Goal: Information Seeking & Learning: Learn about a topic

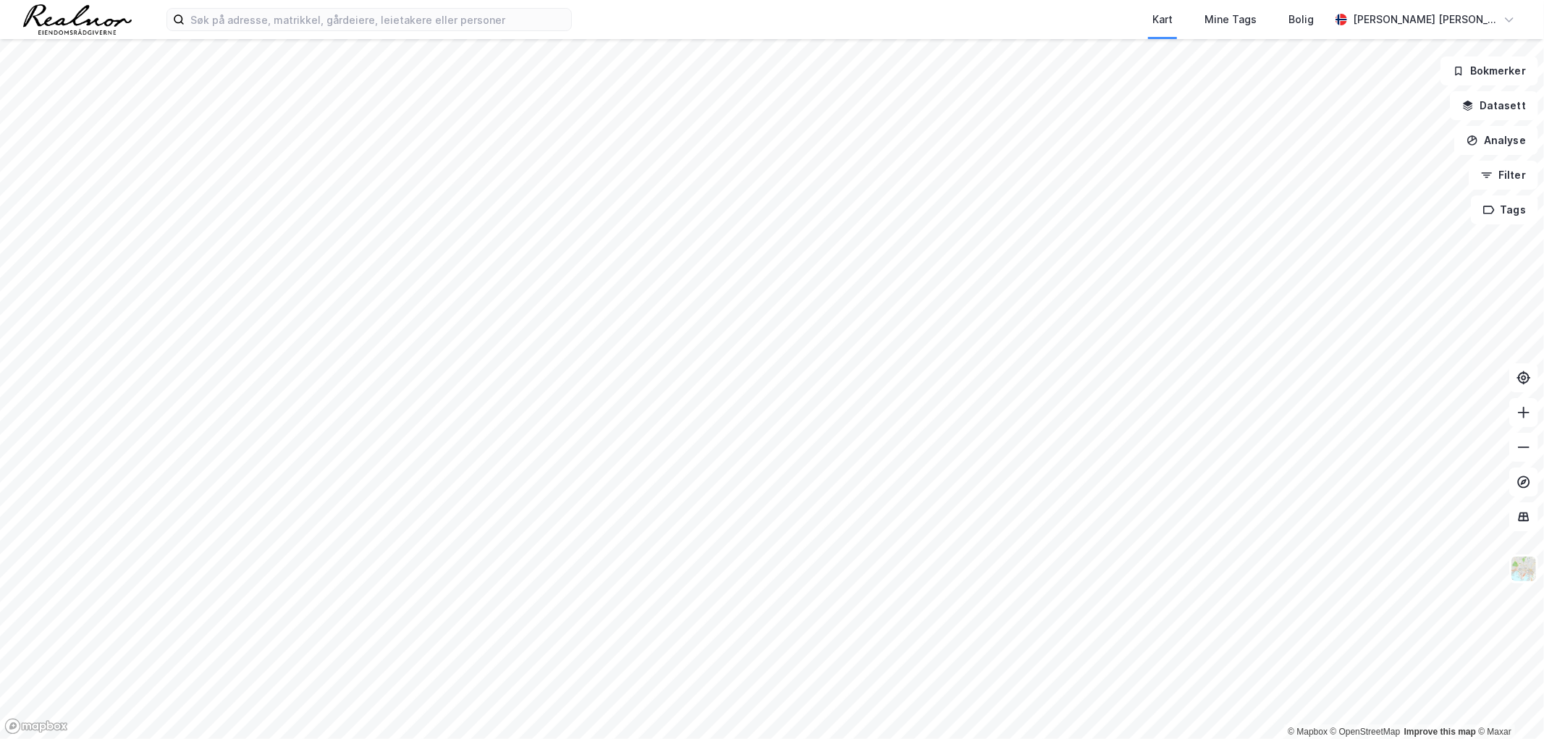
click at [657, 738] on html "Kart Mine Tags [PERSON_NAME] [PERSON_NAME] [PERSON_NAME] © Mapbox © OpenStreetM…" at bounding box center [772, 369] width 1544 height 739
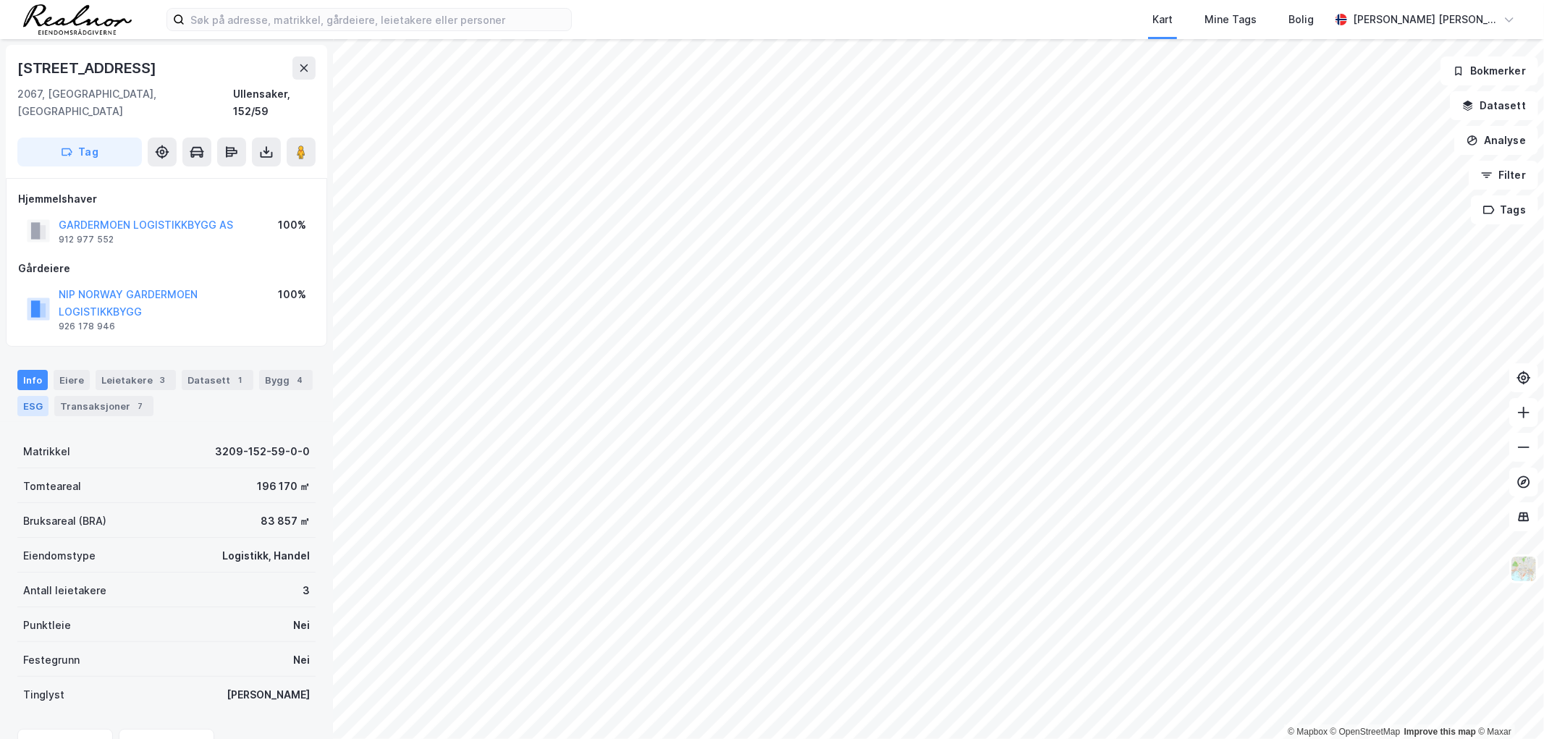
click at [33, 396] on div "ESG" at bounding box center [32, 406] width 31 height 20
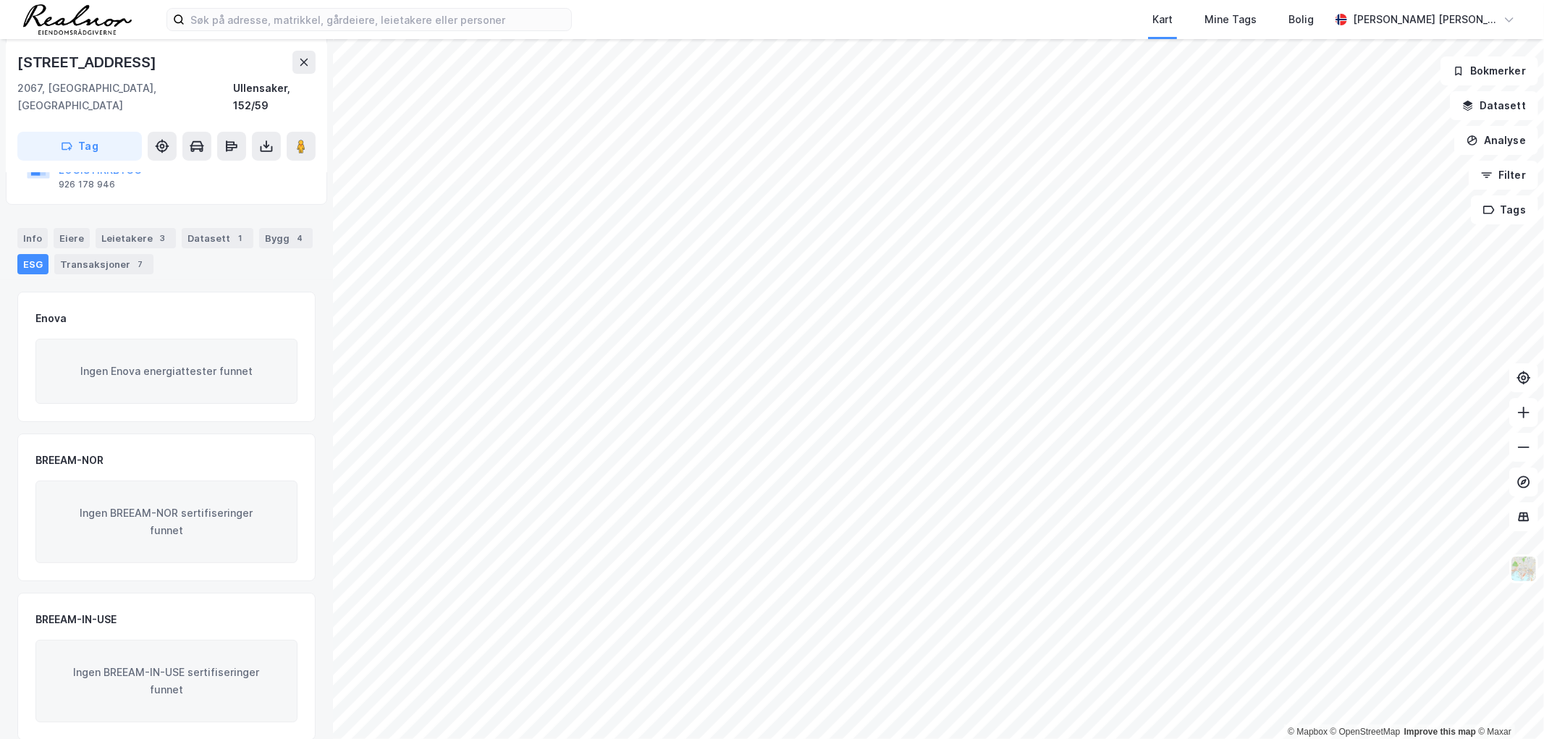
scroll to position [143, 0]
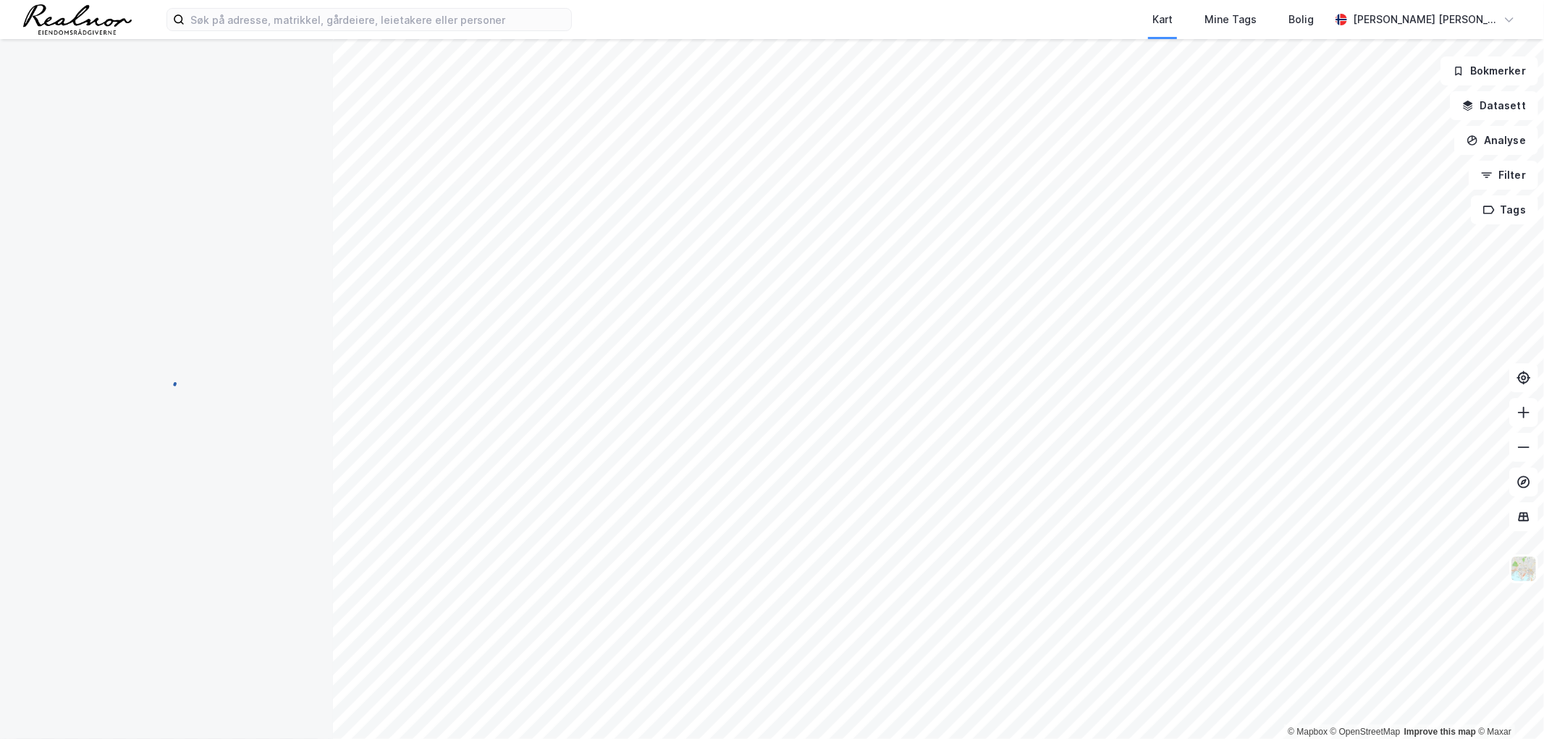
scroll to position [143, 0]
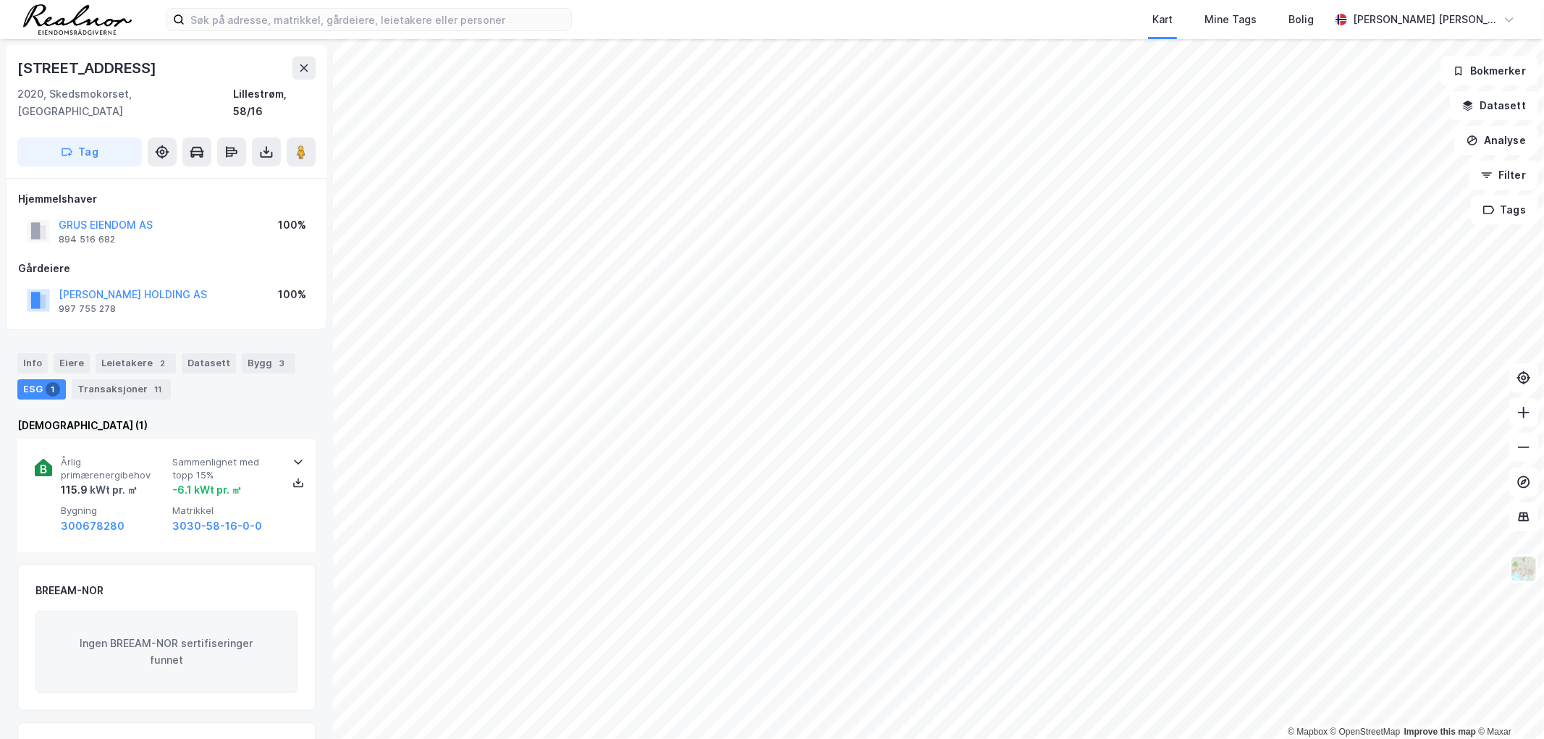
scroll to position [80, 0]
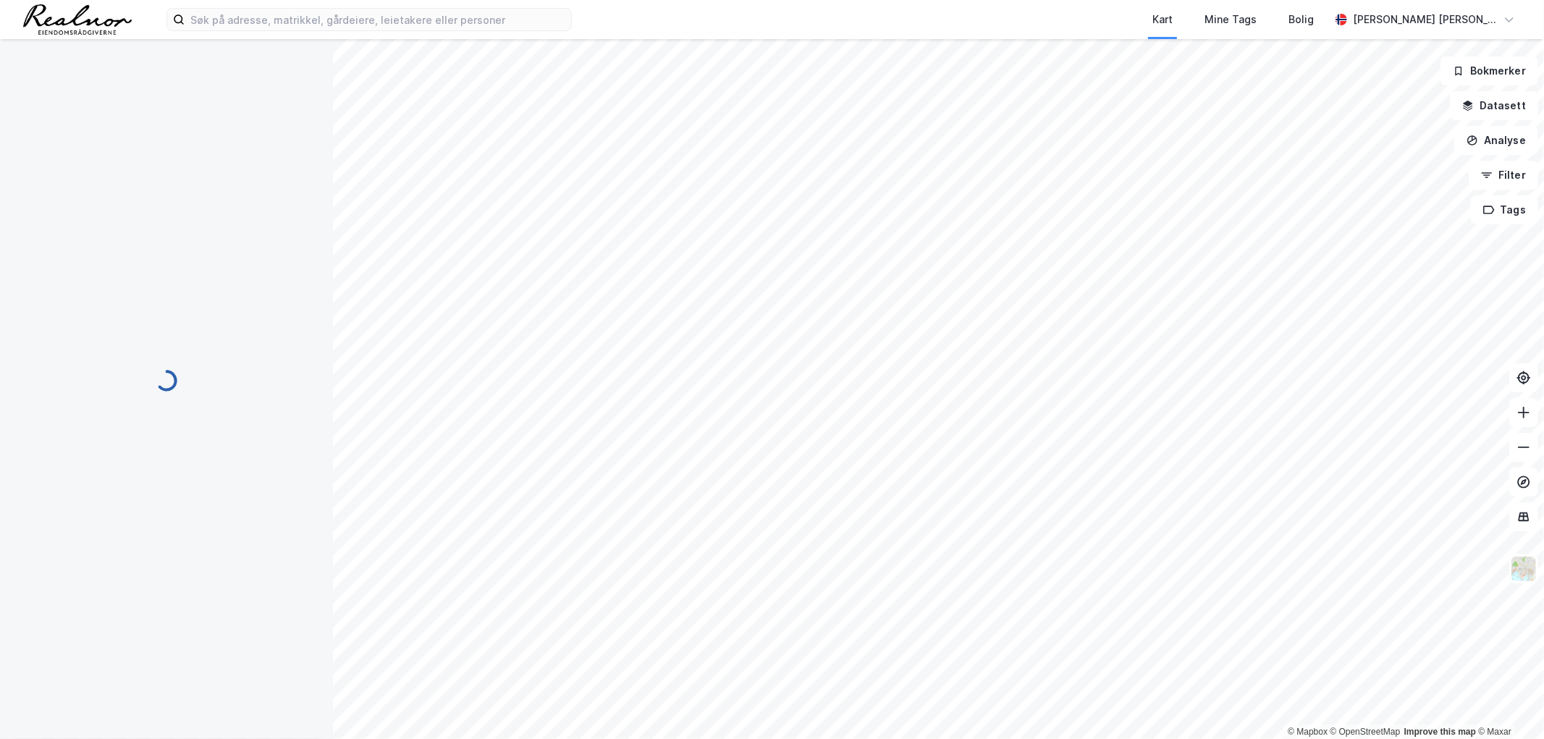
scroll to position [67, 0]
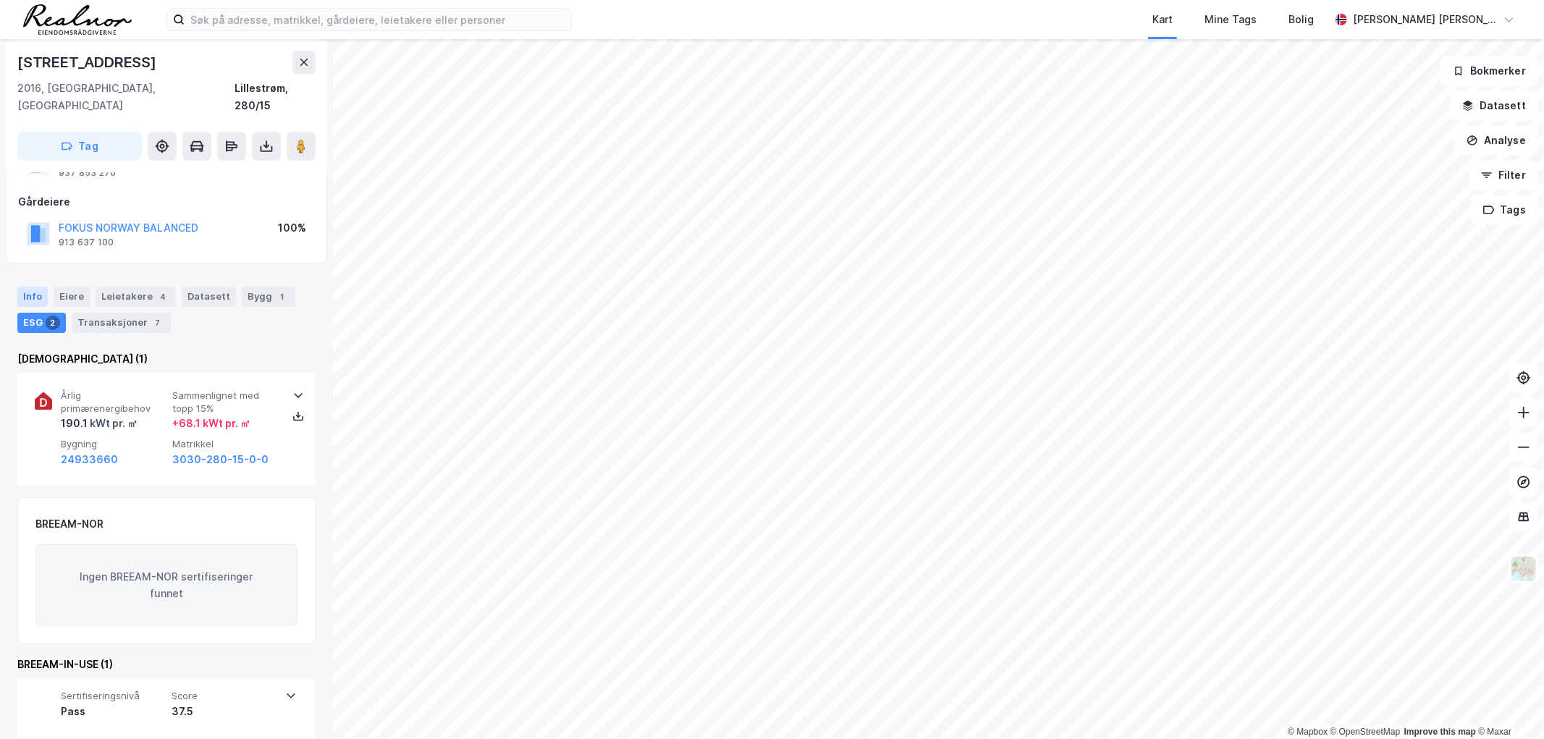
click at [29, 287] on div "Info" at bounding box center [32, 297] width 30 height 20
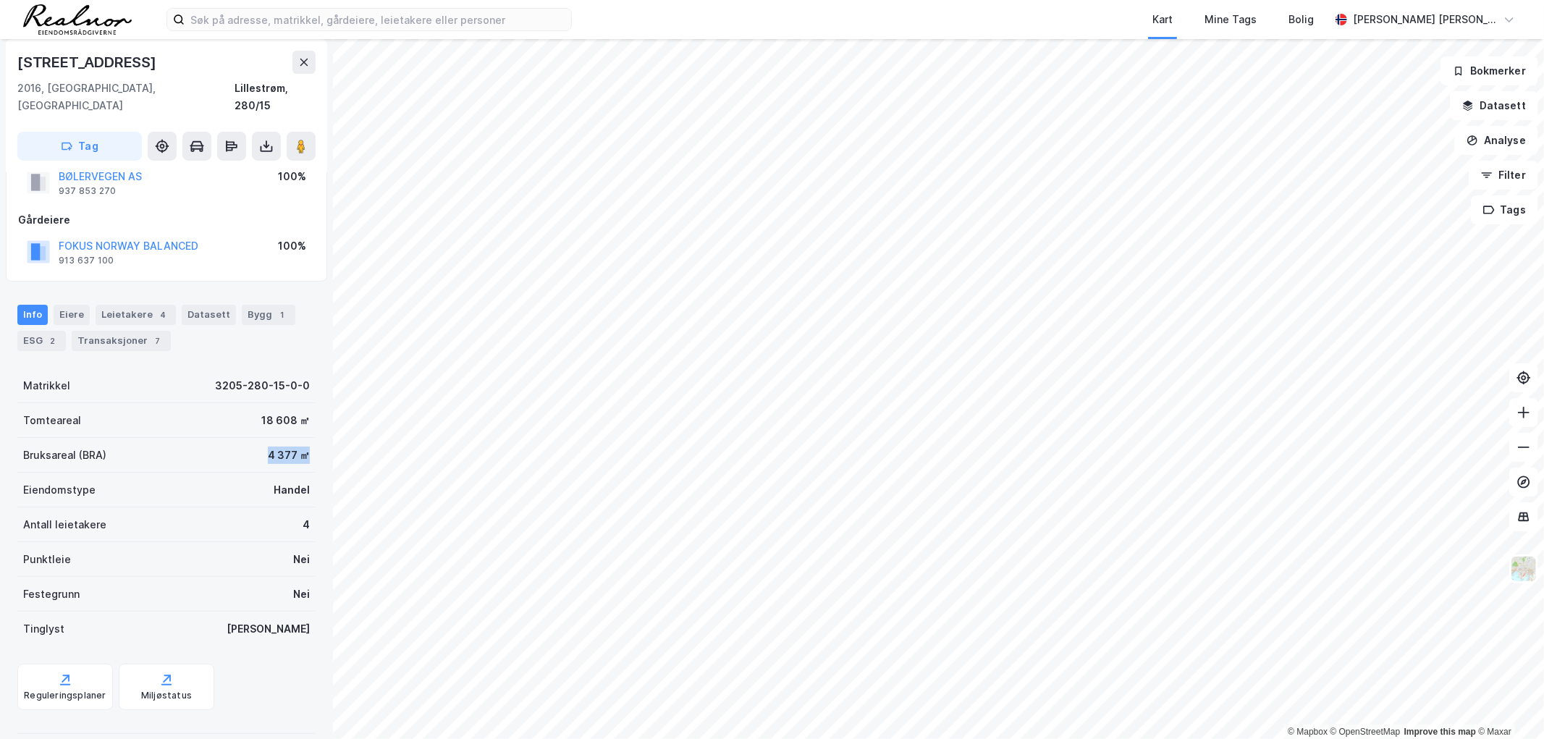
drag, startPoint x: 293, startPoint y: 440, endPoint x: 227, endPoint y: 439, distance: 66.6
click at [227, 439] on div "Bruksareal (BRA) 4 377 ㎡" at bounding box center [166, 455] width 298 height 35
click at [41, 331] on div "ESG 2" at bounding box center [41, 341] width 48 height 20
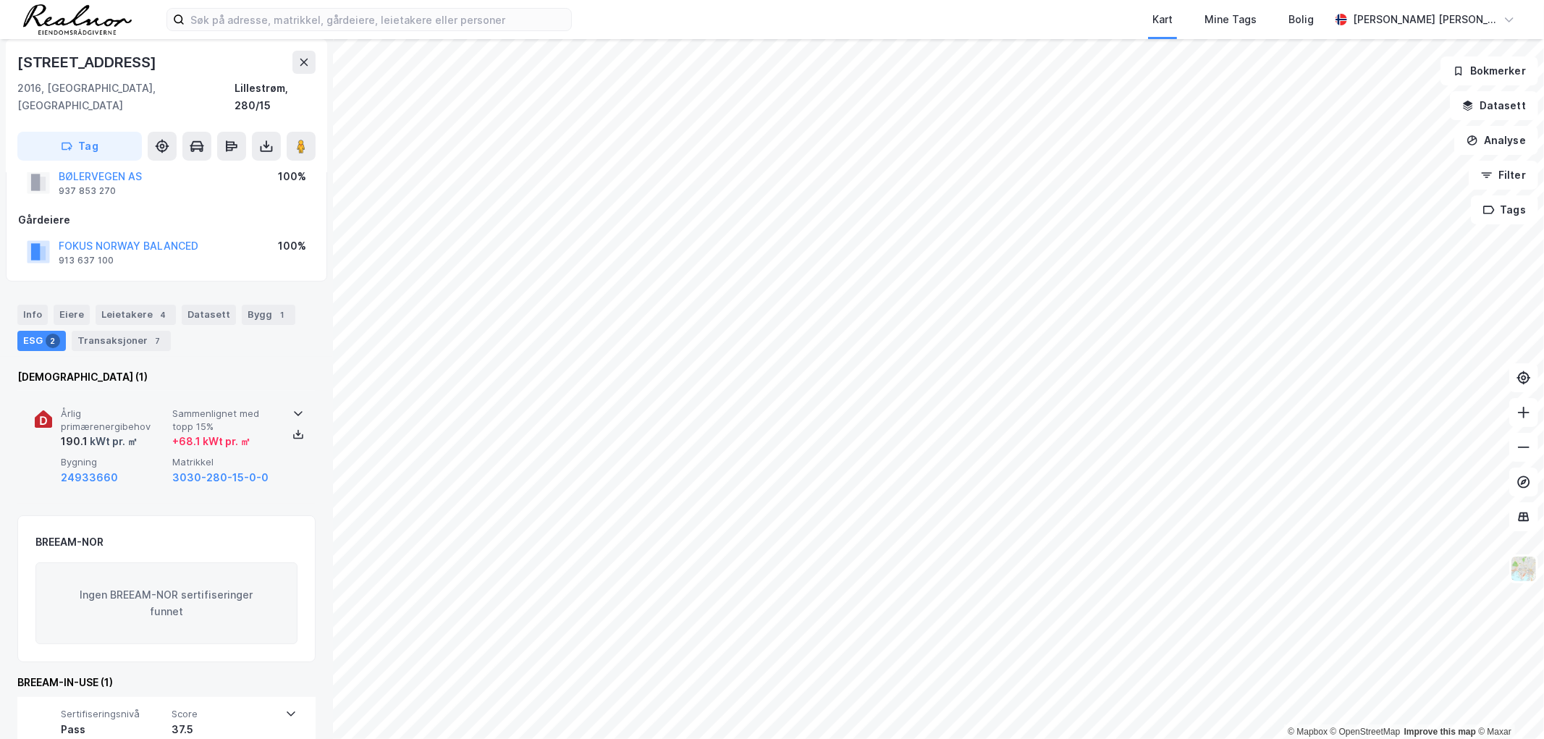
scroll to position [67, 0]
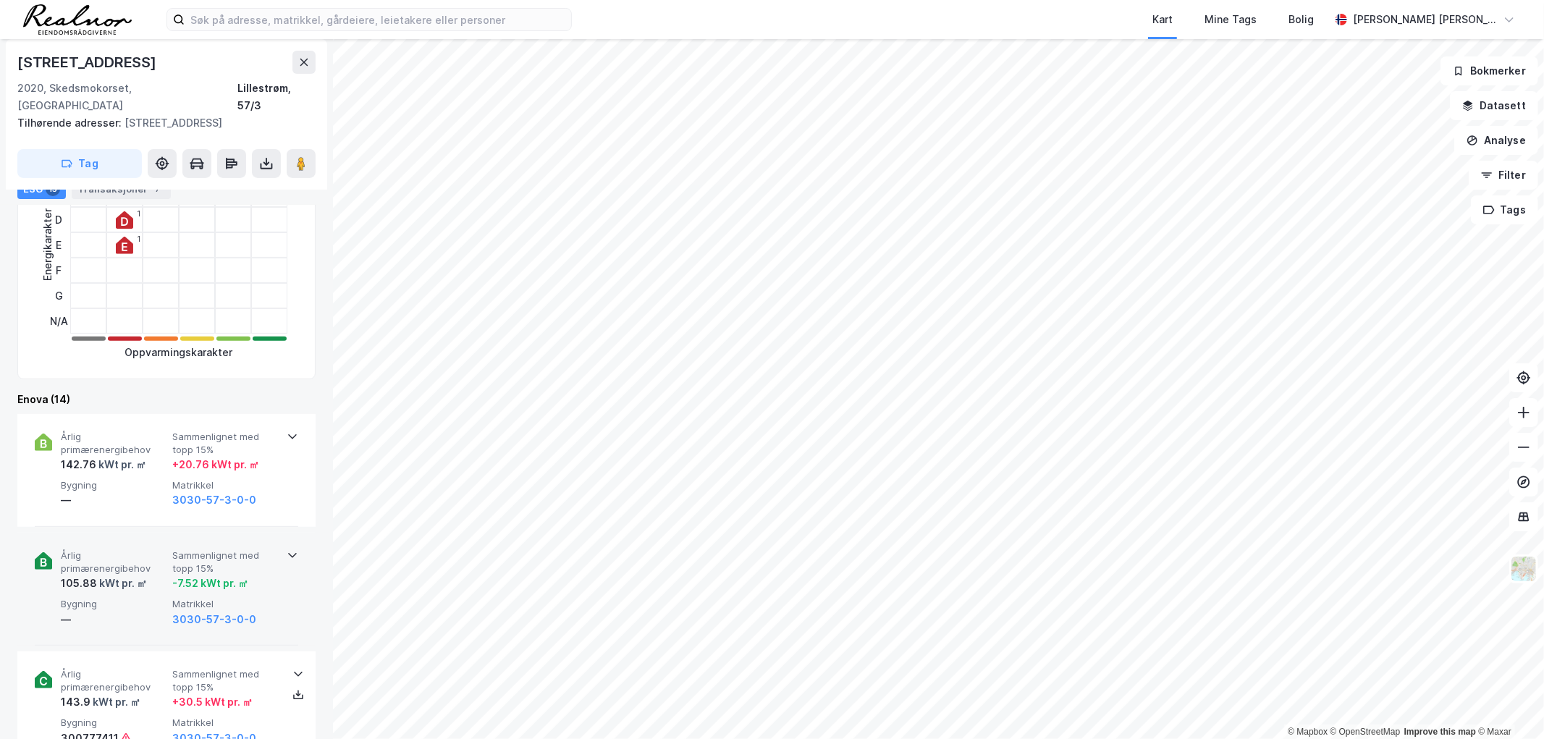
scroll to position [388, 0]
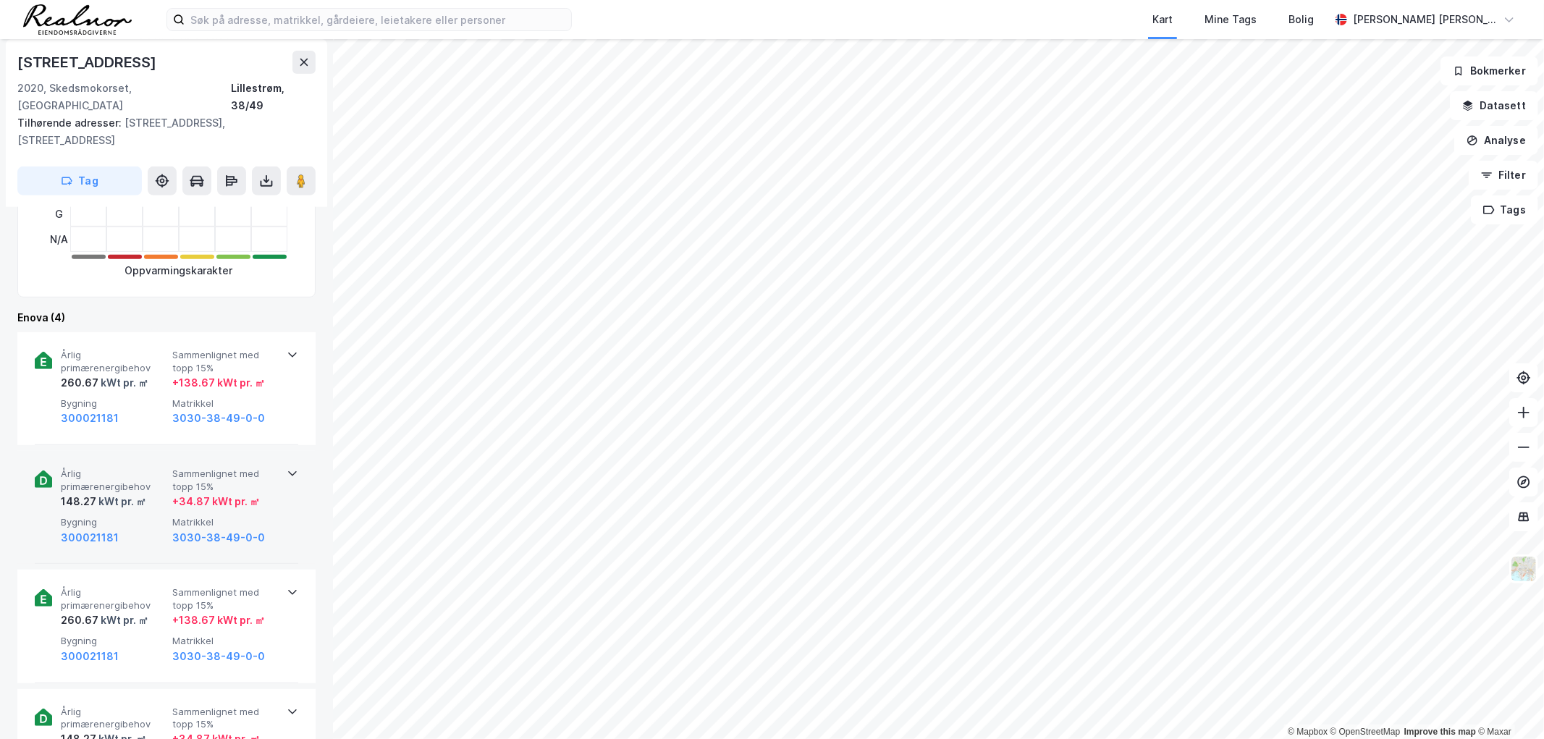
scroll to position [468, 0]
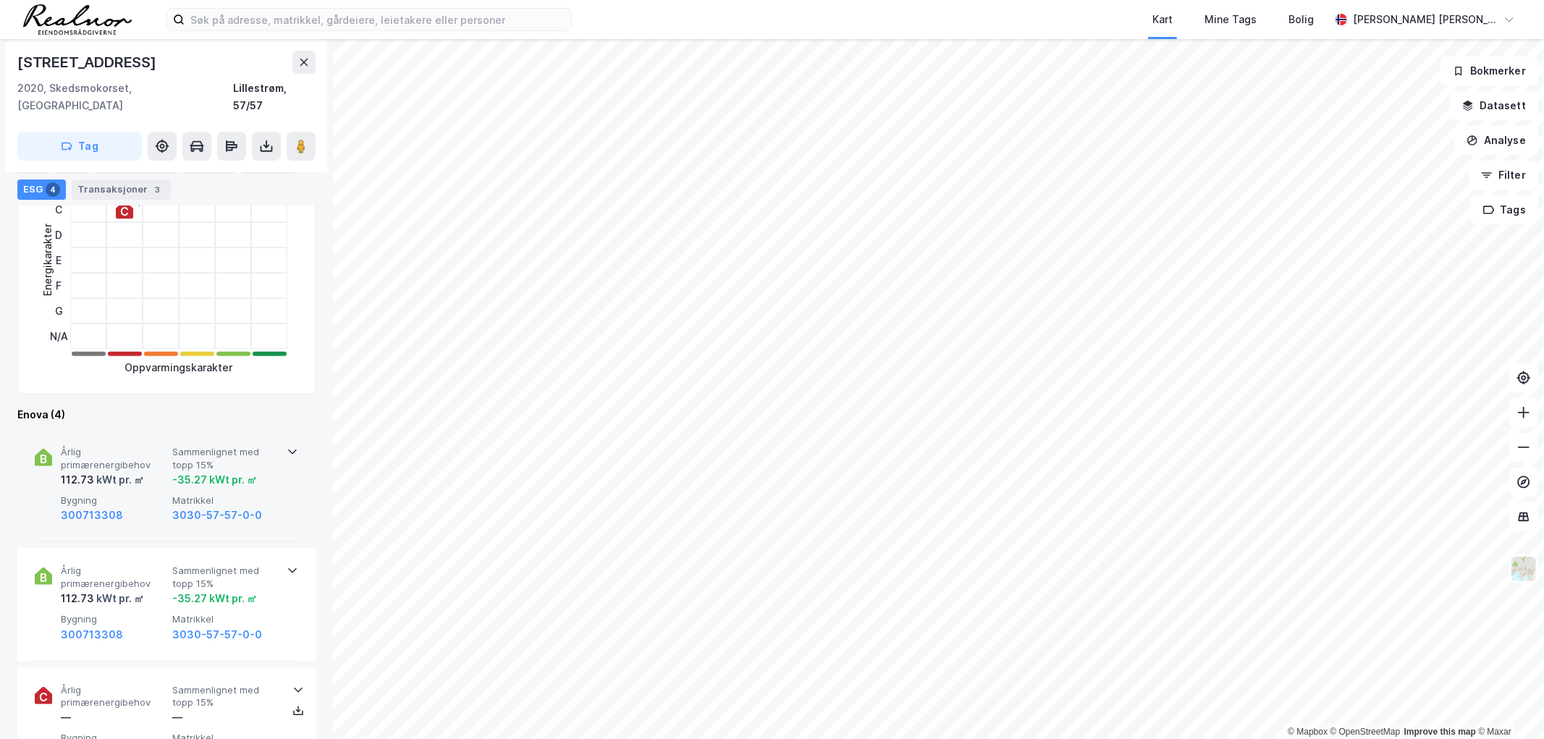
scroll to position [334, 0]
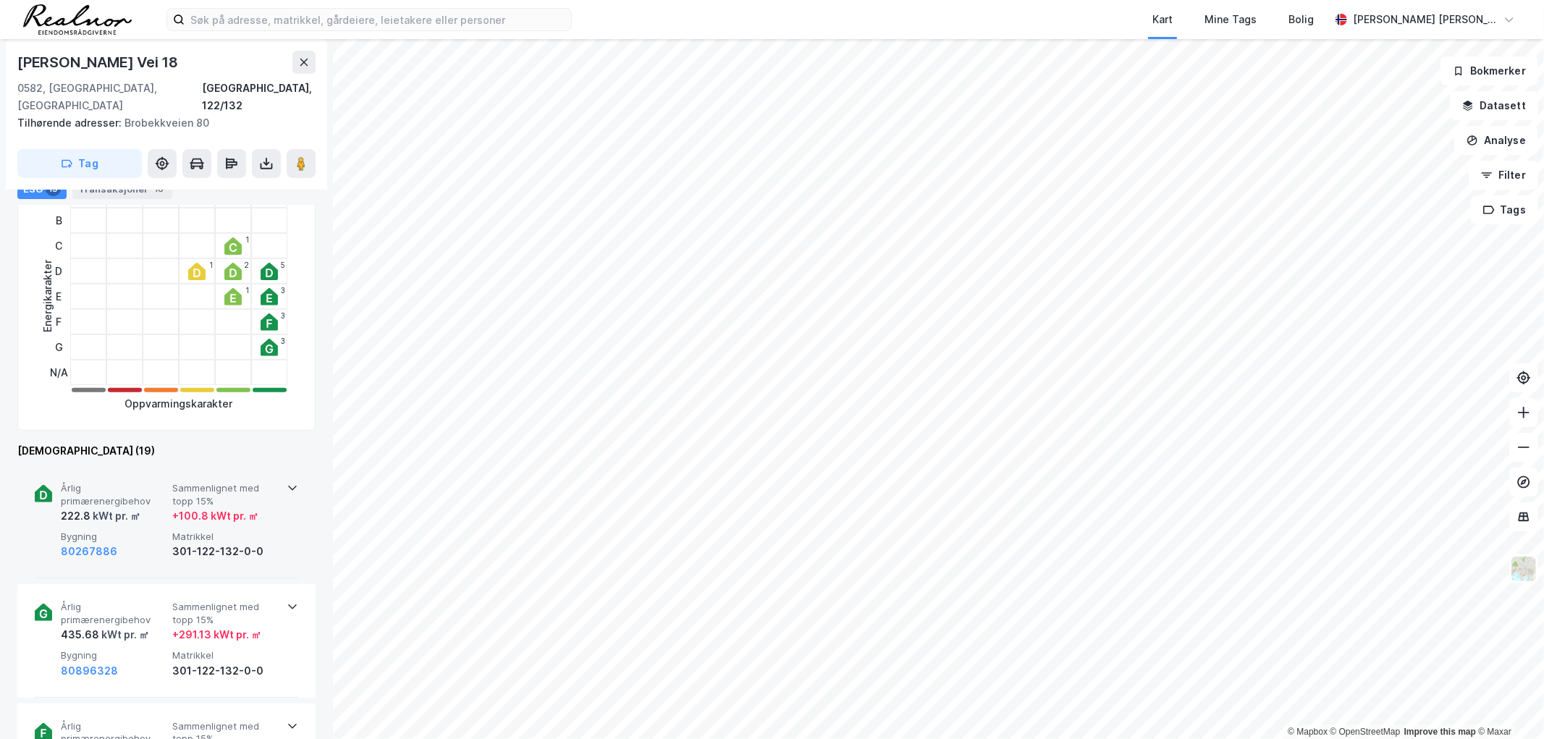
scroll to position [482, 0]
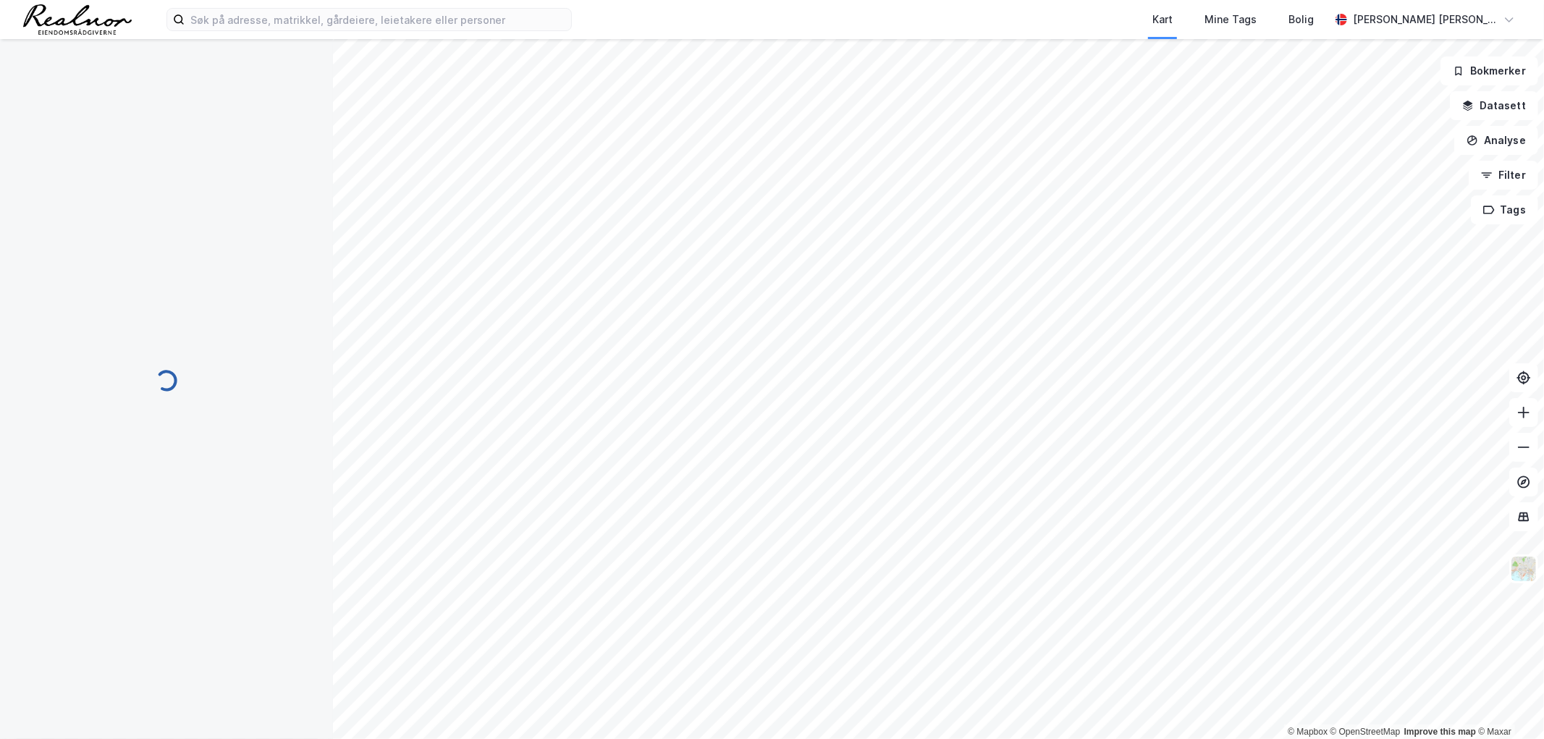
scroll to position [132, 0]
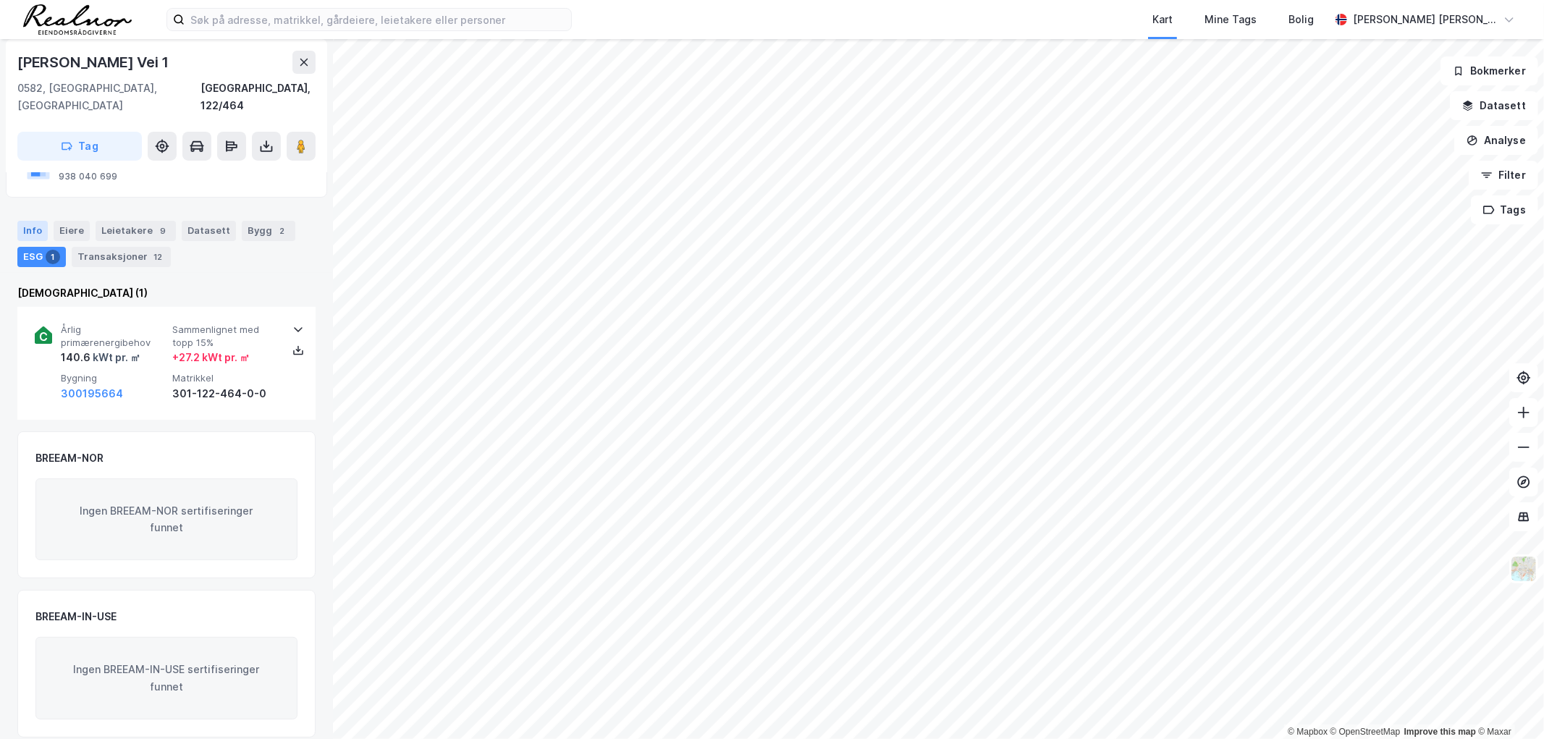
click at [33, 221] on div "Info" at bounding box center [32, 231] width 30 height 20
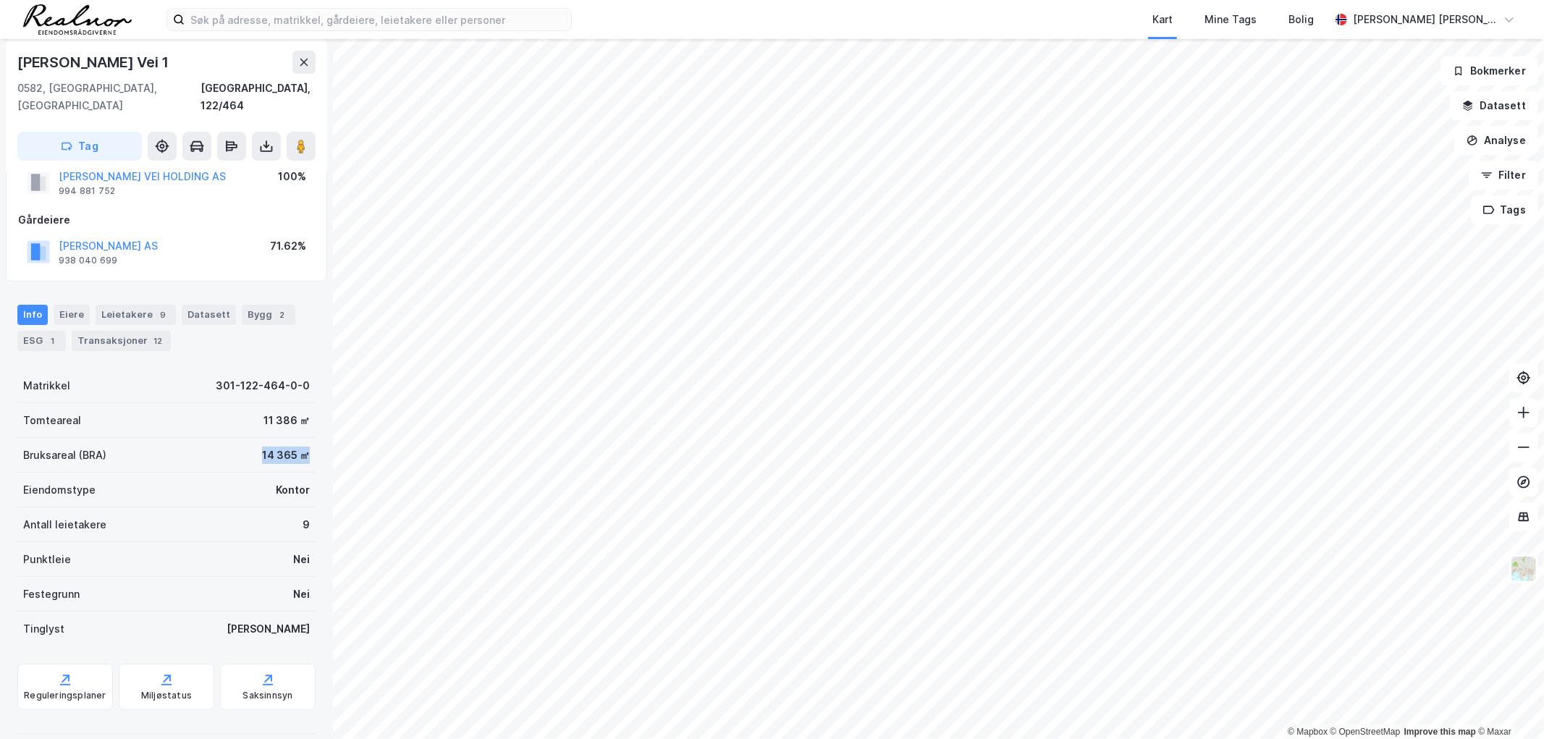
drag, startPoint x: 295, startPoint y: 439, endPoint x: 248, endPoint y: 440, distance: 47.8
click at [248, 440] on div "Bruksareal (BRA) 14 365 ㎡" at bounding box center [166, 455] width 298 height 35
click at [262, 447] on div "14 365 ㎡" at bounding box center [286, 455] width 48 height 17
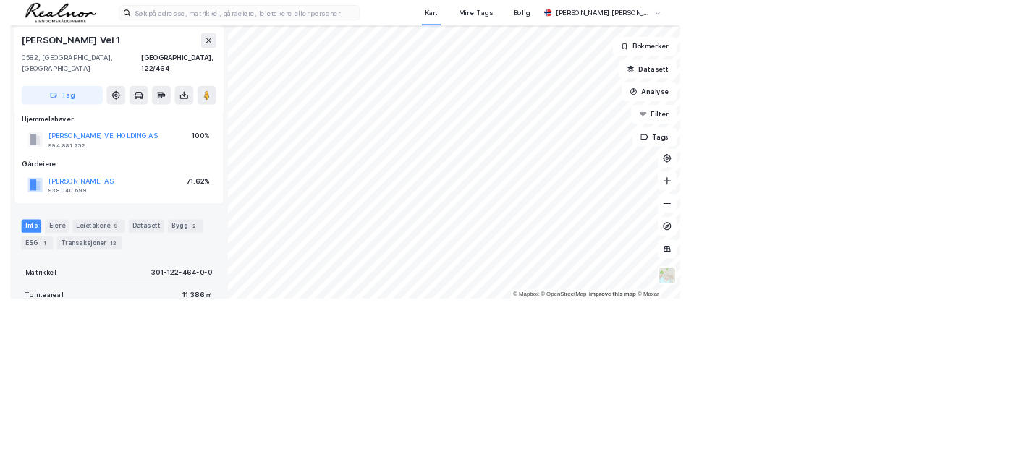
scroll to position [16, 0]
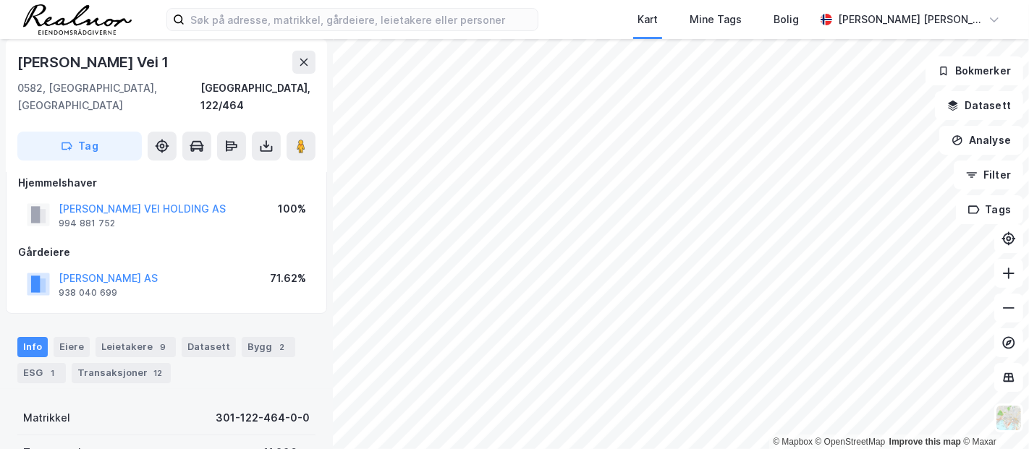
click at [287, 59] on div "[PERSON_NAME] Vei 1" at bounding box center [166, 62] width 298 height 23
click at [295, 61] on button at bounding box center [303, 62] width 23 height 23
